Goal: Information Seeking & Learning: Find specific page/section

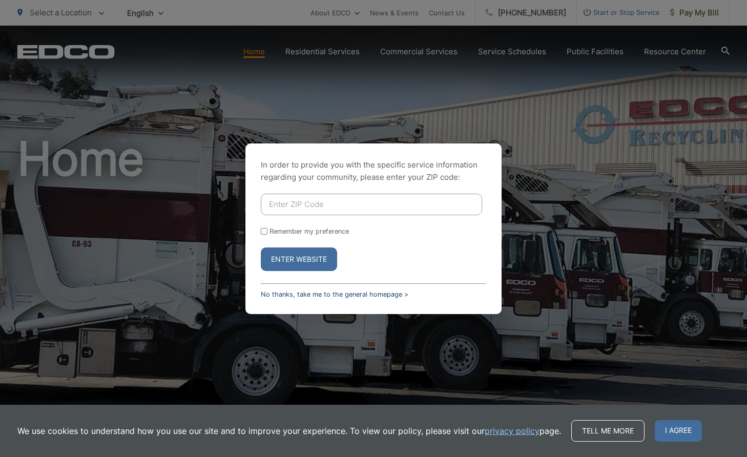
click at [295, 294] on link "No thanks, take me to the general homepage >" at bounding box center [335, 294] width 148 height 8
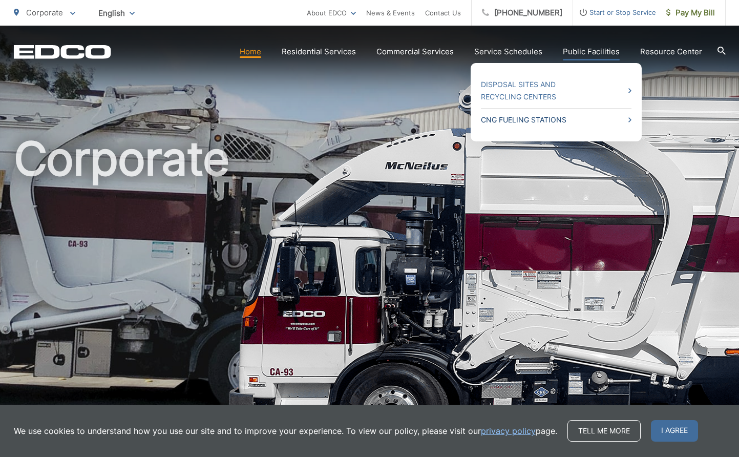
click at [541, 119] on link "CNG Fueling Stations" at bounding box center [556, 120] width 151 height 12
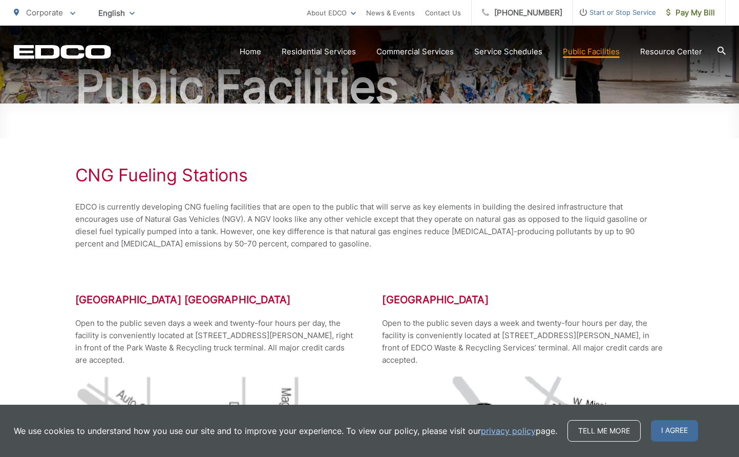
scroll to position [102, 0]
